Goal: Task Accomplishment & Management: Use online tool/utility

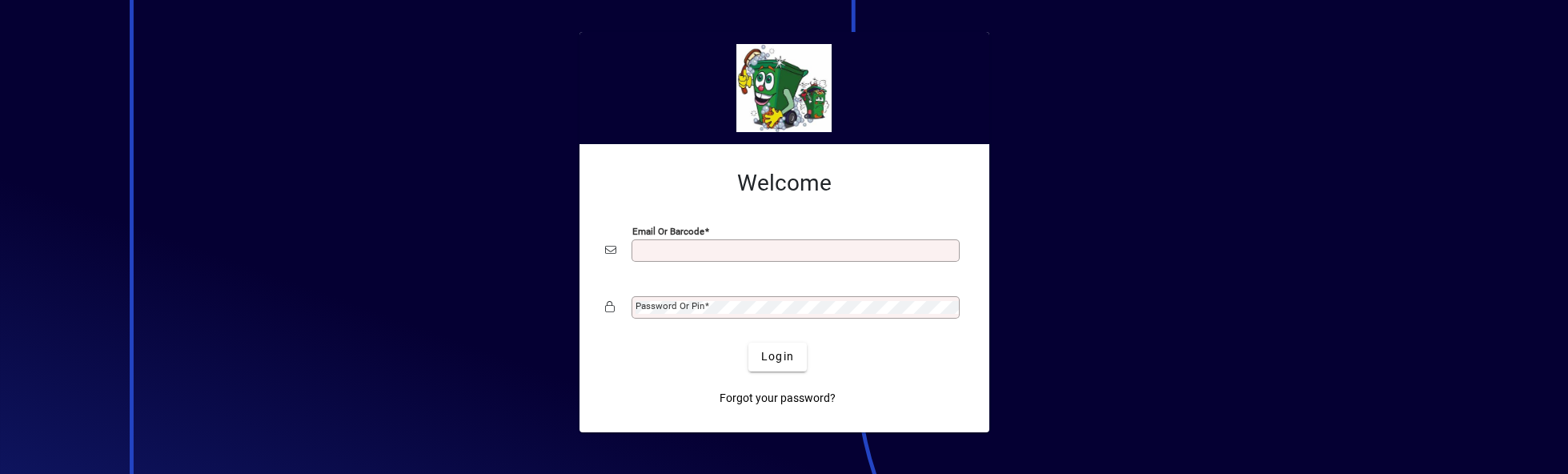
click at [671, 251] on input "Email or Barcode" at bounding box center [797, 251] width 323 height 13
type input "**********"
click at [749, 343] on button "Login" at bounding box center [778, 357] width 59 height 29
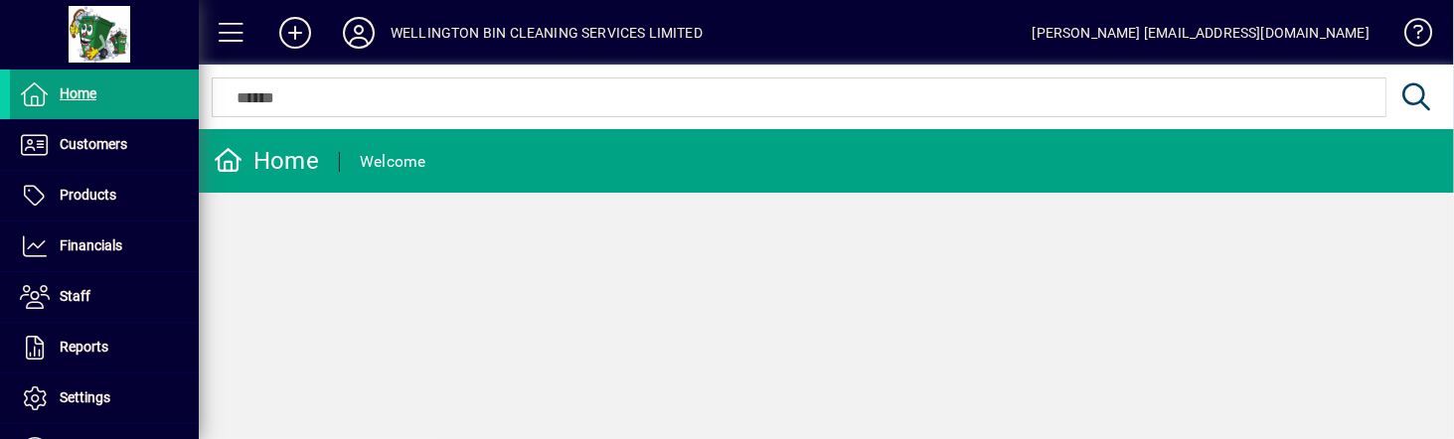
click at [1182, 288] on div "Home Welcome" at bounding box center [826, 284] width 1255 height 310
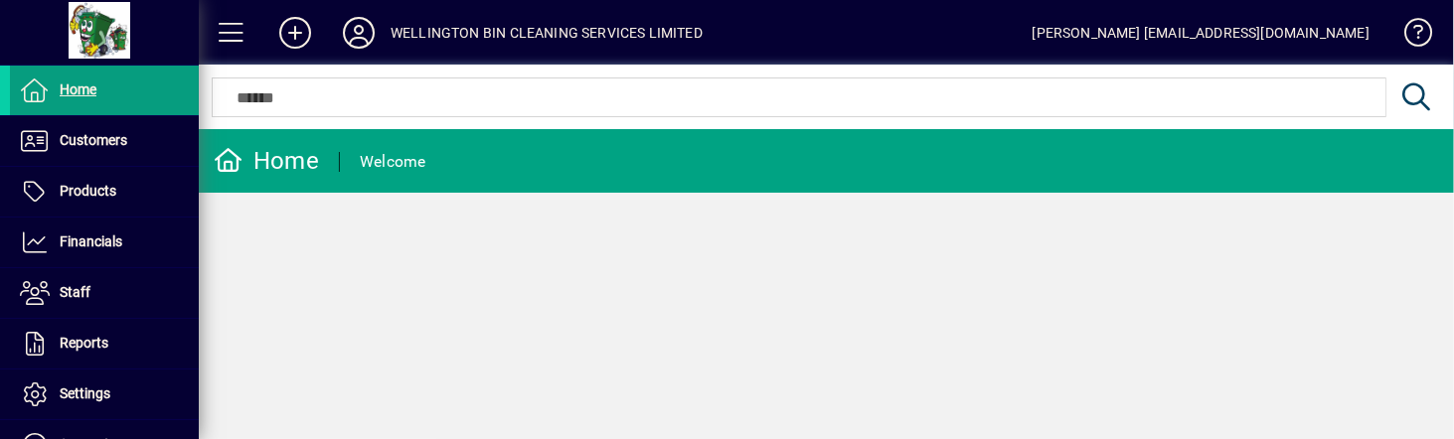
scroll to position [11, 0]
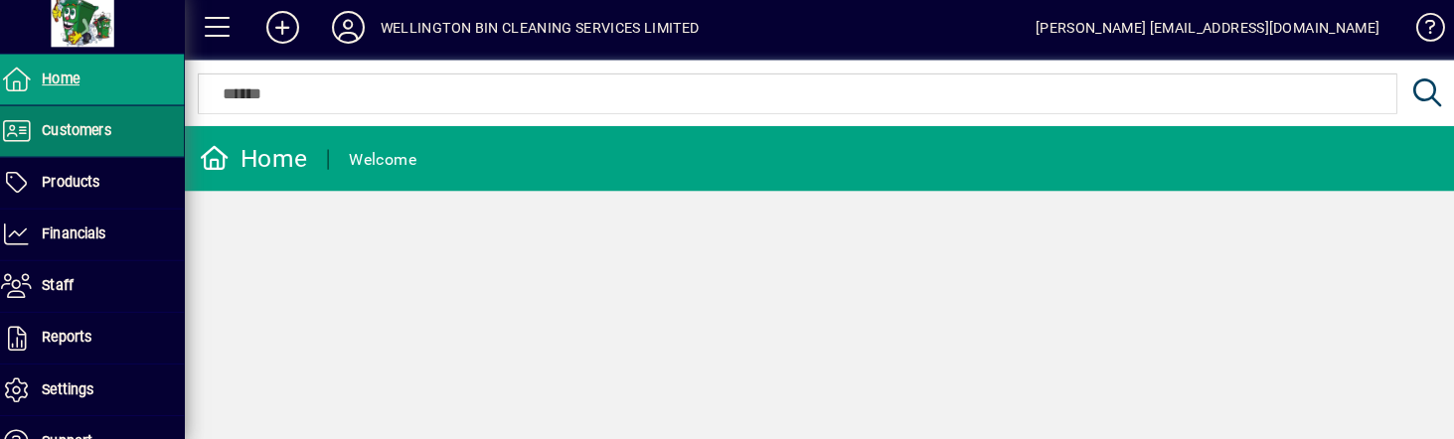
click at [95, 131] on span "Customers" at bounding box center [94, 133] width 68 height 16
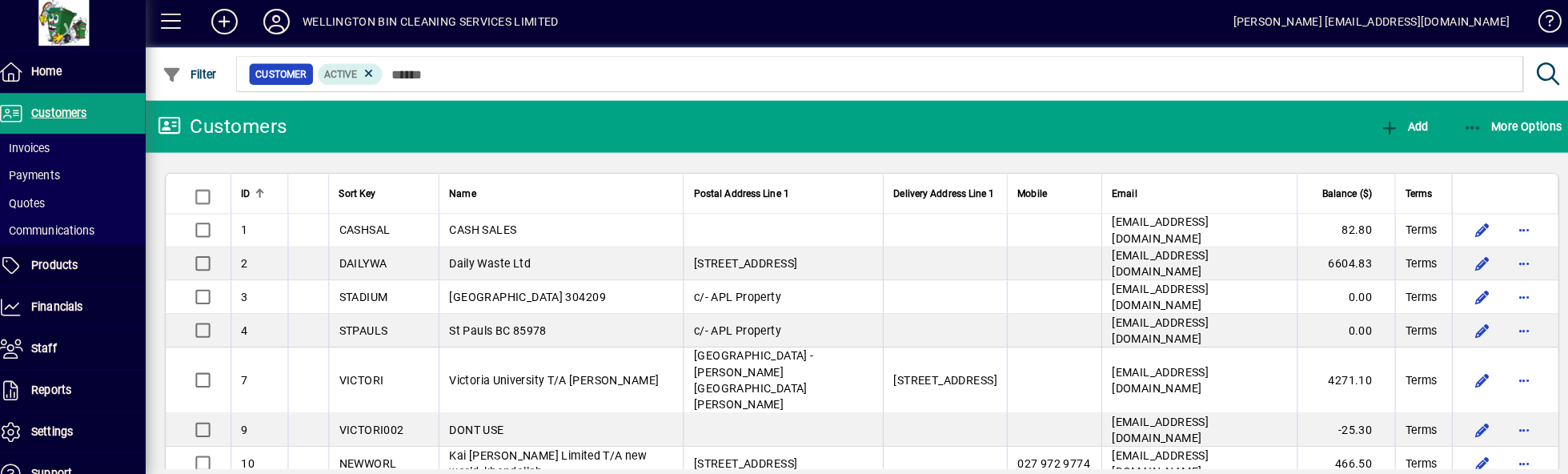
click at [1244, 129] on mat-toolbar-row "Customers Add More Options" at bounding box center [865, 130] width 1408 height 52
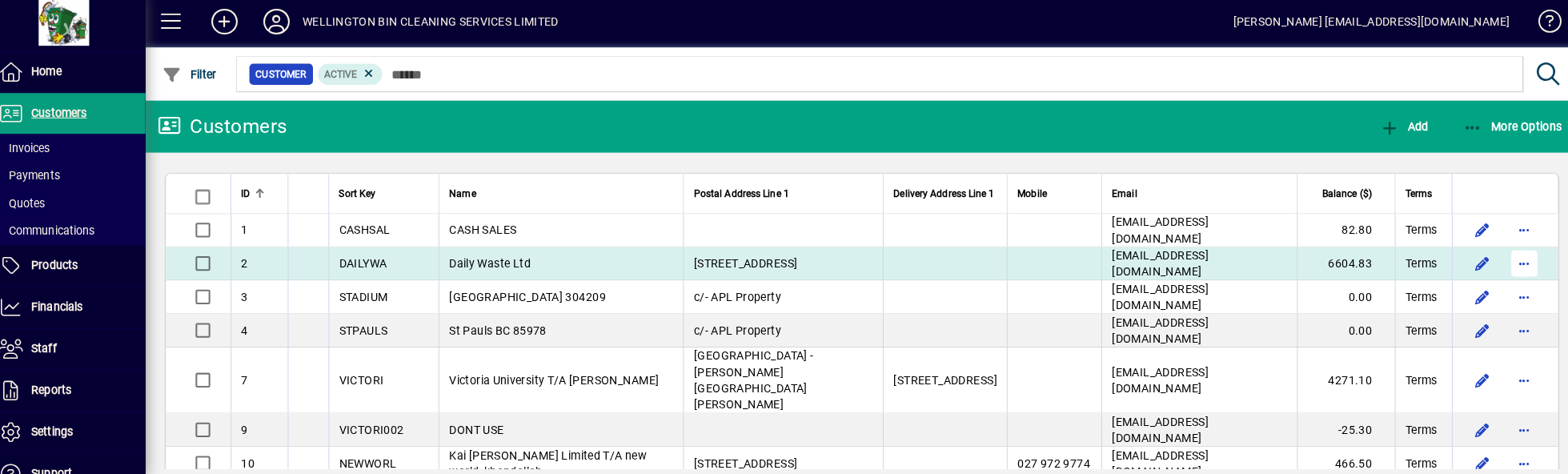
click at [1519, 280] on span "button" at bounding box center [1515, 264] width 39 height 39
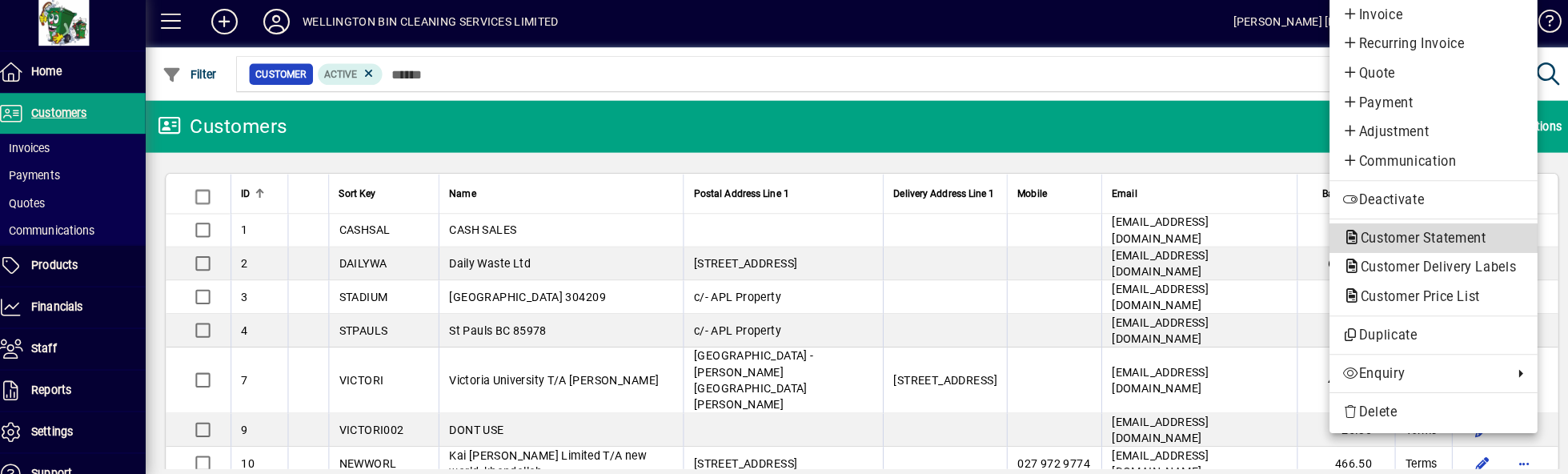
click at [1455, 245] on span "Customer Statement" at bounding box center [1410, 239] width 149 height 15
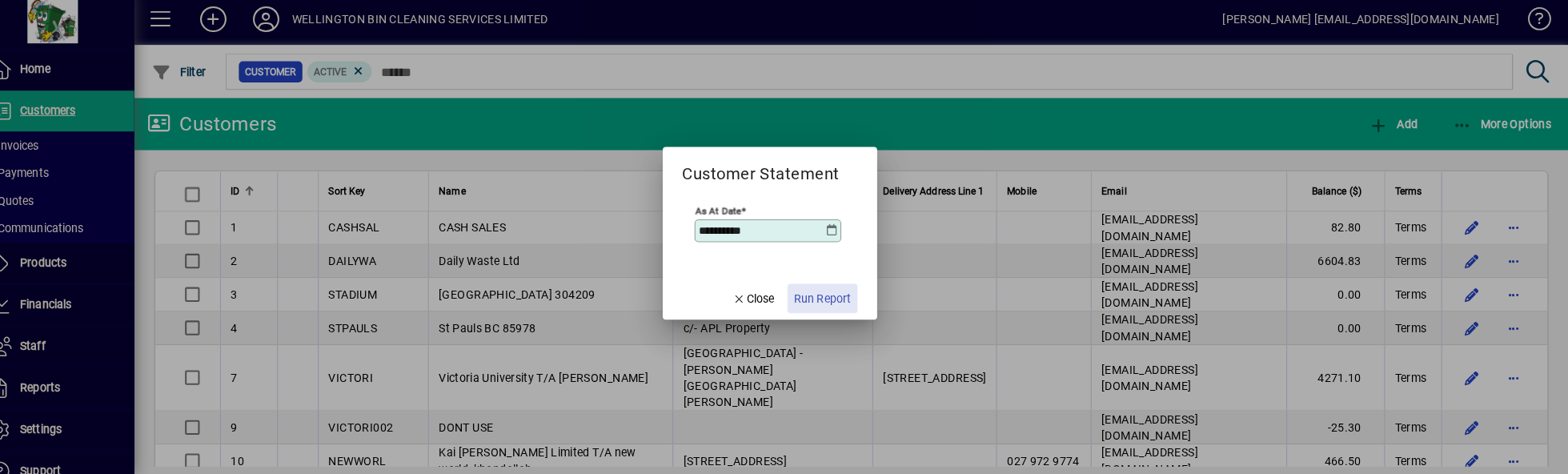
click at [836, 294] on span "Run Report" at bounding box center [836, 301] width 56 height 17
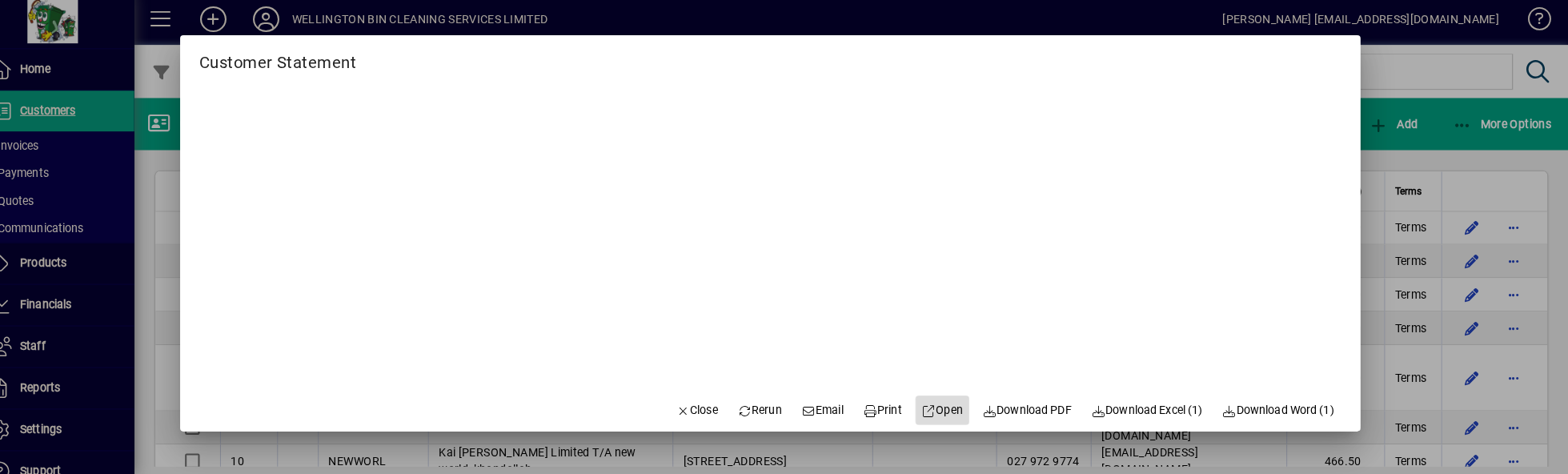
click at [937, 430] on span at bounding box center [954, 411] width 54 height 39
click at [876, 418] on icon at bounding box center [883, 412] width 15 height 11
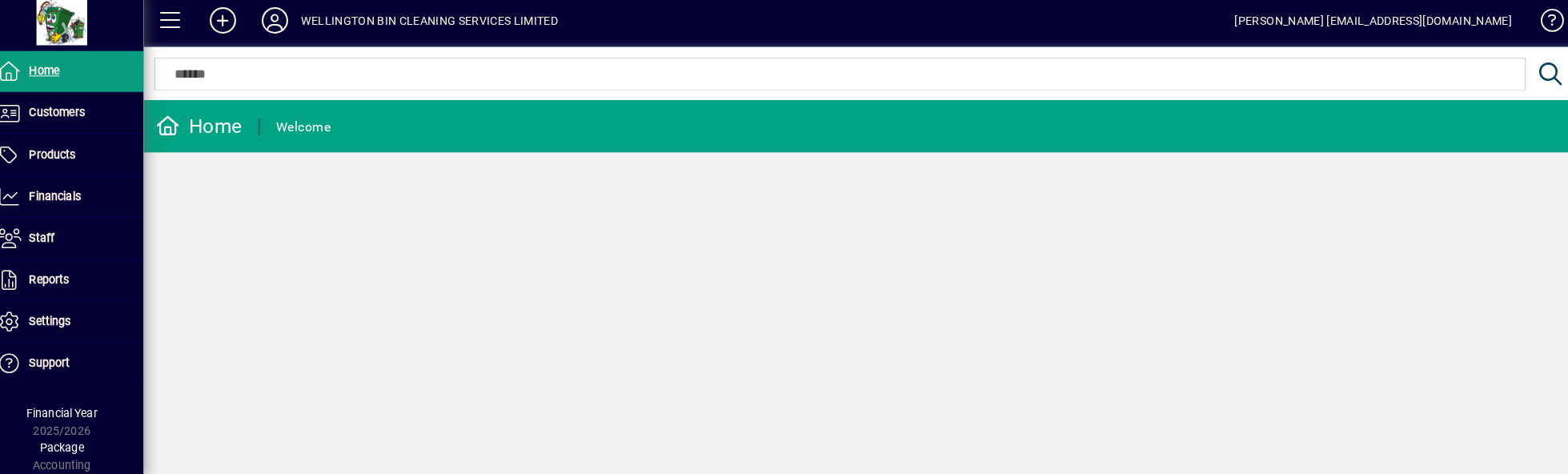
scroll to position [48, 0]
click at [281, 31] on icon at bounding box center [289, 27] width 32 height 26
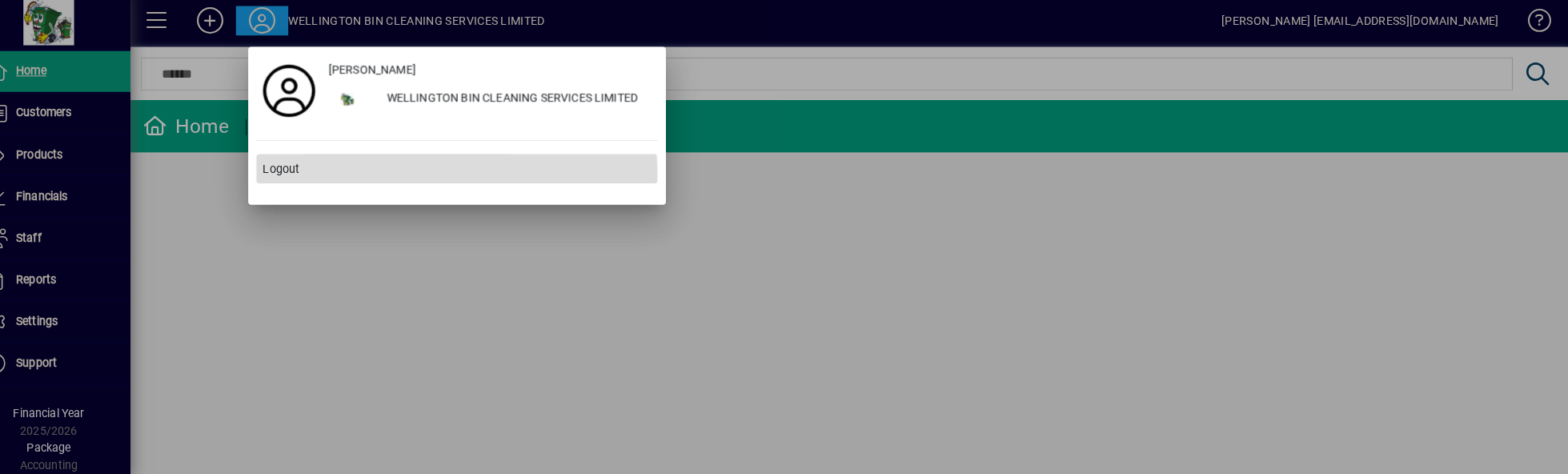
click at [307, 172] on span "Logout" at bounding box center [308, 172] width 36 height 17
